Goal: Find specific page/section: Find specific page/section

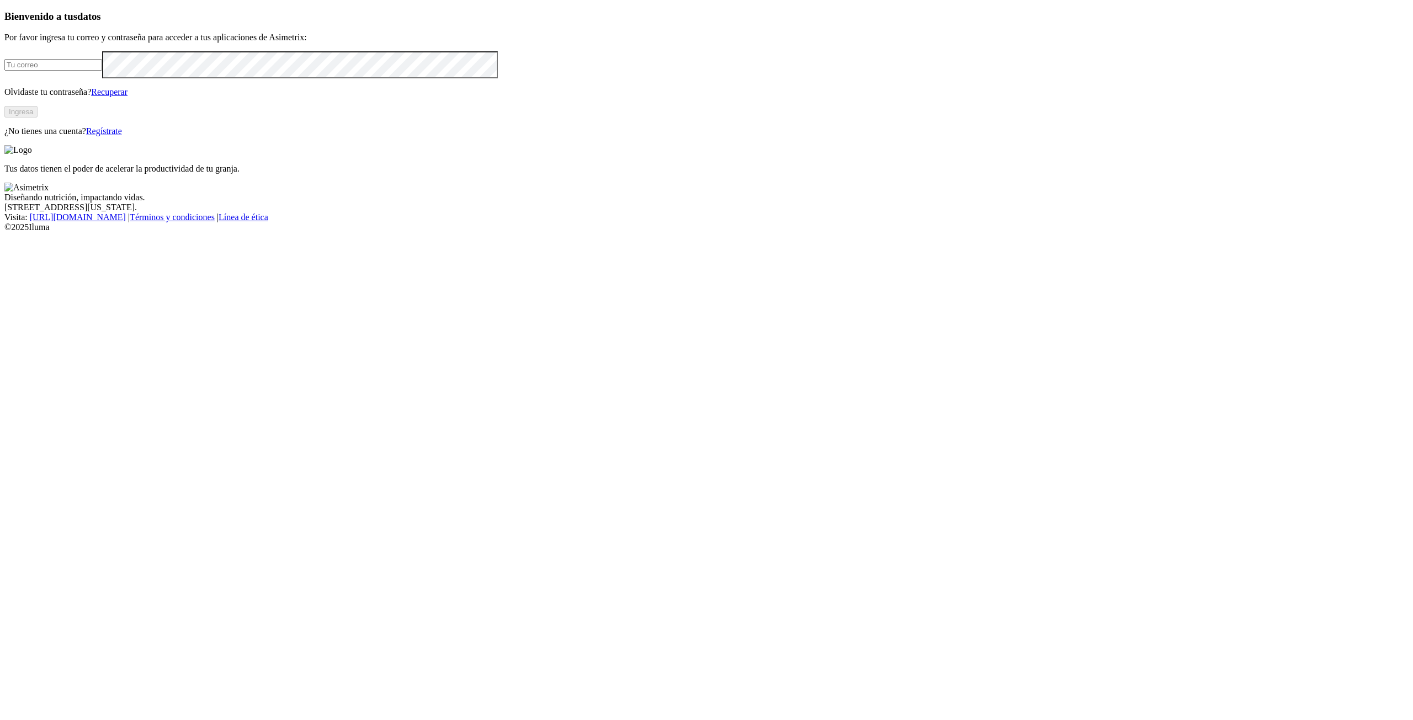
type input "[PERSON_NAME][EMAIL_ADDRESS][PERSON_NAME][DOMAIN_NAME]"
click at [38, 118] on button "Ingresa" at bounding box center [20, 112] width 33 height 12
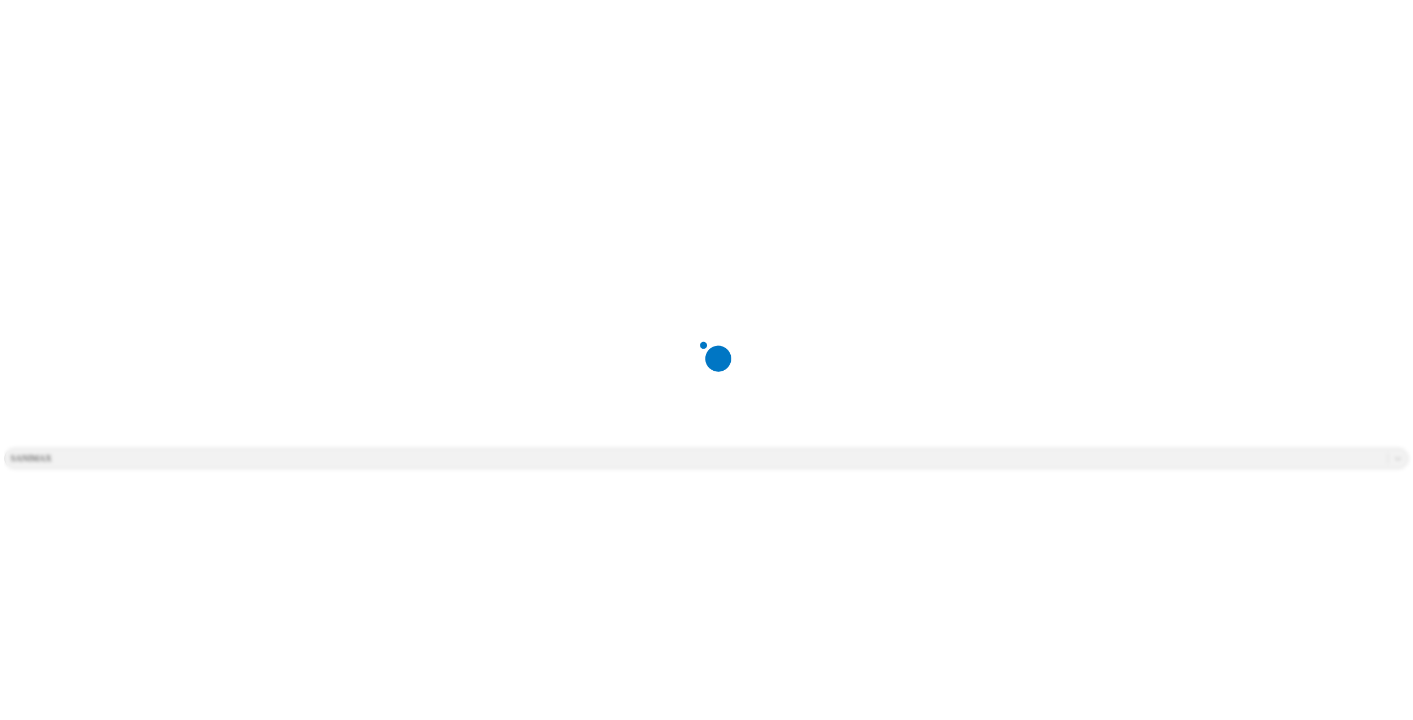
click at [1062, 137] on div at bounding box center [710, 360] width 1413 height 720
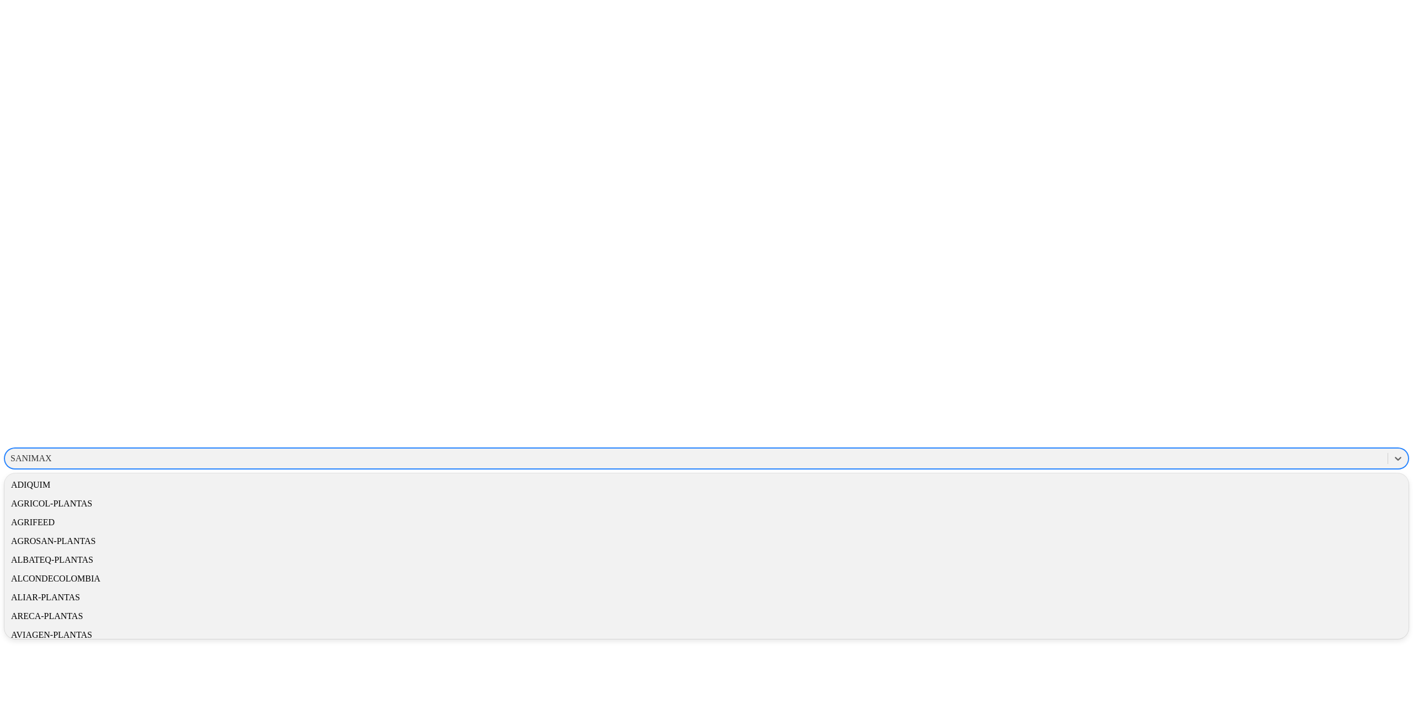
click at [52, 454] on div "SANIMAX" at bounding box center [30, 459] width 41 height 10
click at [1273, 499] on div "CIPA" at bounding box center [706, 508] width 1404 height 19
